Goal: Participate in discussion

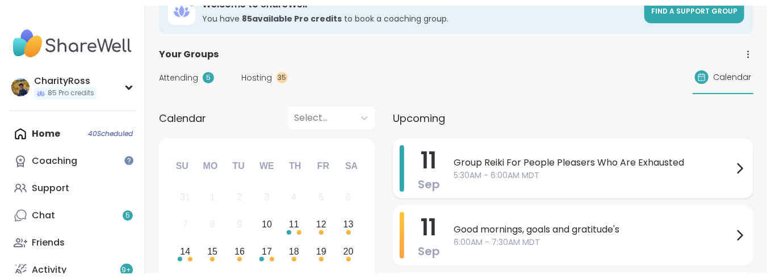
scroll to position [75, 0]
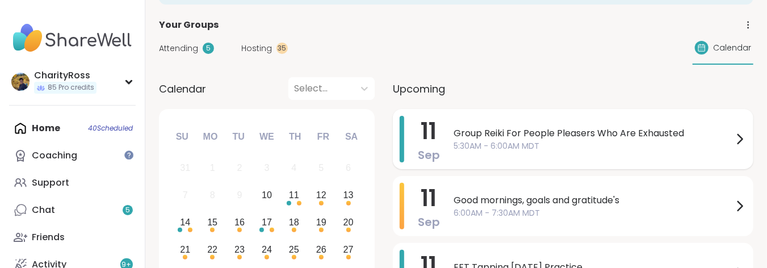
click at [440, 207] on div "[DATE] Good mornings, goals and gratitude's 6:00AM - 7:30AM MDT" at bounding box center [573, 206] width 360 height 60
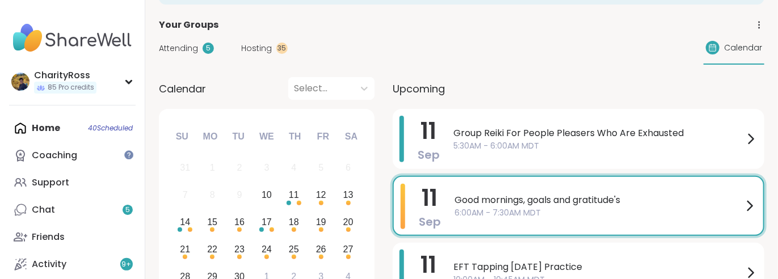
click at [415, 200] on div "[DATE]" at bounding box center [421, 206] width 40 height 44
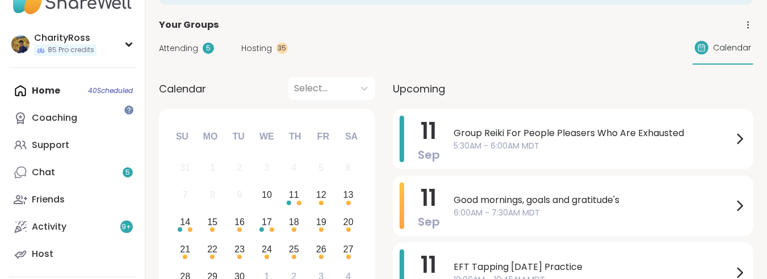
scroll to position [57, 0]
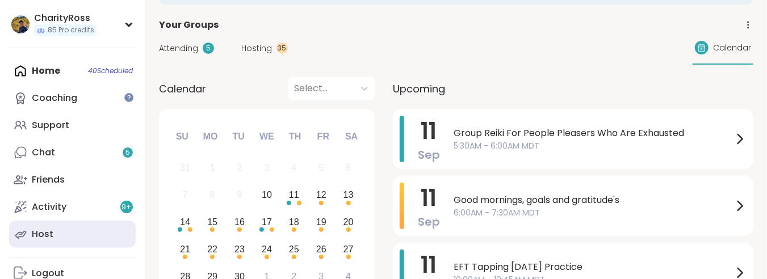
click at [132, 235] on link "Host" at bounding box center [72, 234] width 127 height 27
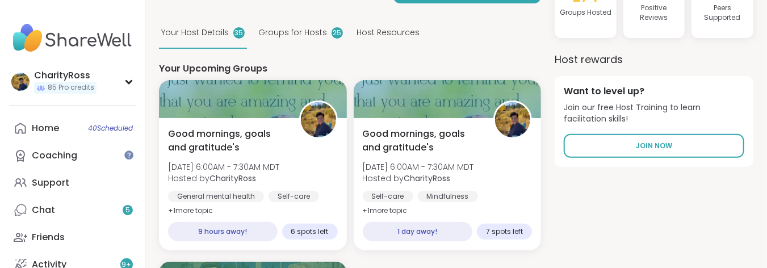
scroll to position [151, 0]
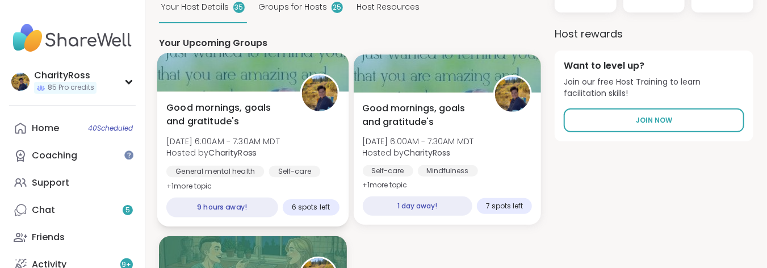
click at [304, 175] on div "General mental health Self-care Goal-setting" at bounding box center [252, 180] width 172 height 28
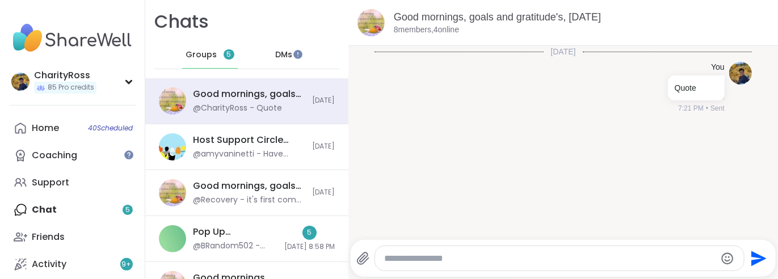
click at [385, 260] on textarea "Type your message" at bounding box center [550, 258] width 332 height 11
click at [388, 255] on textarea "Type your message" at bounding box center [550, 258] width 332 height 11
click at [748, 259] on icon "Send" at bounding box center [757, 259] width 18 height 18
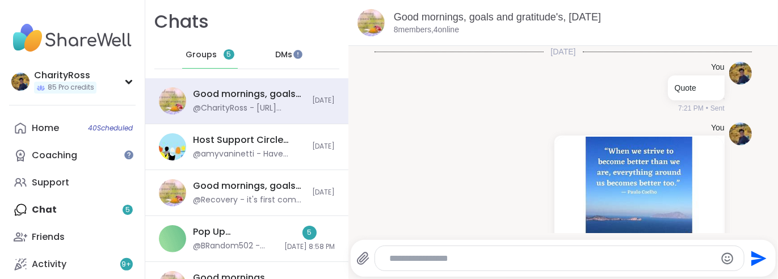
click at [389, 259] on textarea "Type your message" at bounding box center [549, 258] width 321 height 11
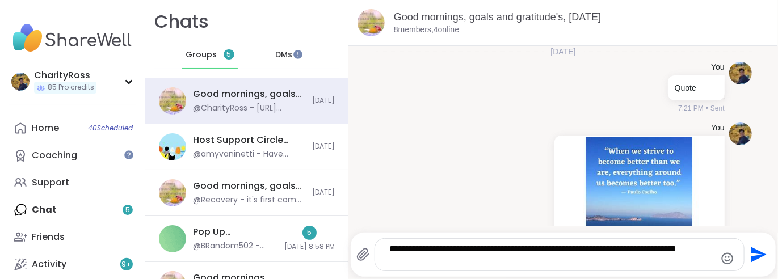
click at [515, 250] on textarea "**********" at bounding box center [549, 254] width 321 height 23
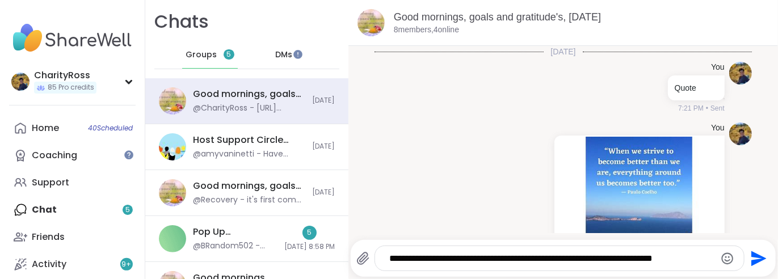
type textarea "**********"
click at [748, 254] on icon "Send" at bounding box center [757, 259] width 18 height 18
